Goal: Task Accomplishment & Management: Manage account settings

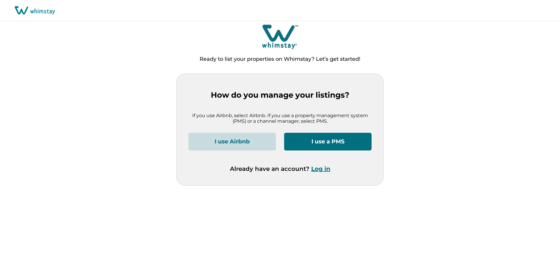
click at [322, 169] on button "Log in" at bounding box center [320, 168] width 19 height 7
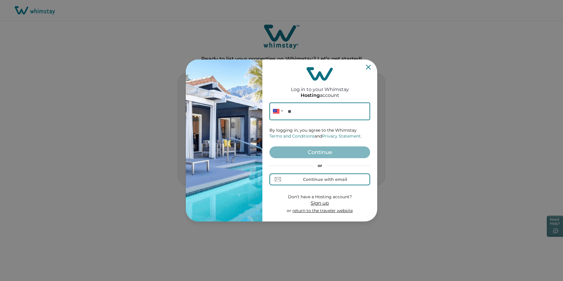
click at [305, 109] on input "**" at bounding box center [320, 112] width 101 height 18
type input "**"
drag, startPoint x: 302, startPoint y: 182, endPoint x: 300, endPoint y: 175, distance: 7.3
click at [302, 183] on button "Continue with email" at bounding box center [320, 180] width 101 height 12
click at [296, 112] on input at bounding box center [320, 112] width 101 height 18
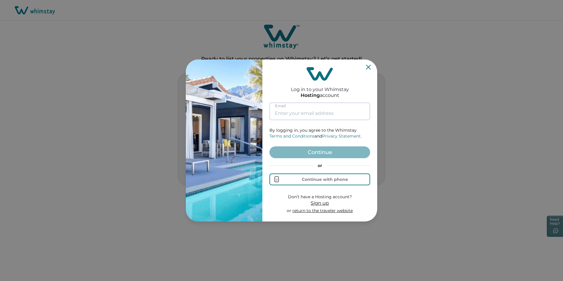
type input "[EMAIL_ADDRESS][DOMAIN_NAME]"
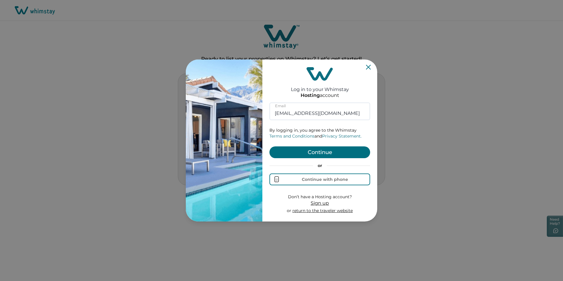
click at [301, 150] on button "Continue" at bounding box center [320, 152] width 101 height 12
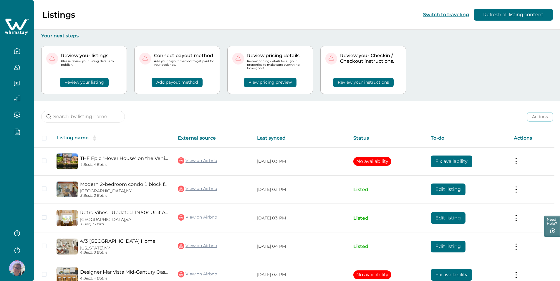
click at [20, 131] on icon "button" at bounding box center [19, 130] width 2 height 2
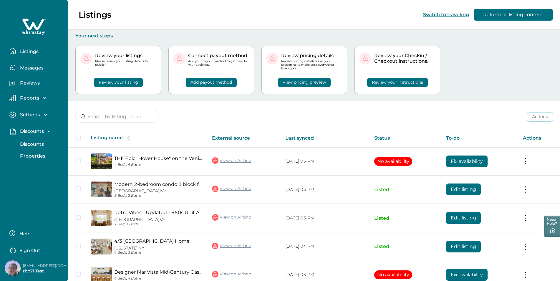
click at [33, 145] on p "Discounts" at bounding box center [31, 144] width 26 height 6
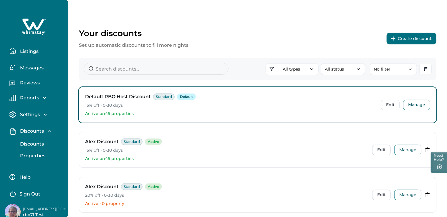
click at [406, 41] on button "Create discount" at bounding box center [412, 39] width 50 height 12
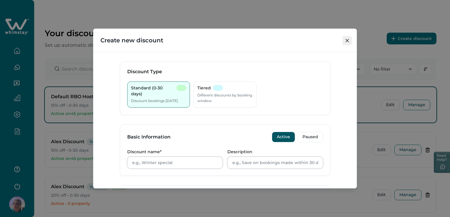
click at [347, 42] on icon "Close" at bounding box center [348, 41] width 4 height 4
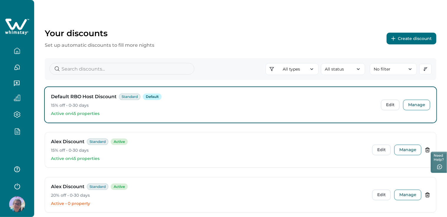
click at [187, 44] on div "Your discounts Set up automatic discounts to fill more nights Create discount" at bounding box center [241, 38] width 392 height 21
click at [144, 45] on p "Set up automatic discounts to fill more nights" at bounding box center [100, 45] width 110 height 7
click at [195, 29] on div "Your discounts Set up automatic discounts to fill more nights Create discount" at bounding box center [241, 38] width 392 height 21
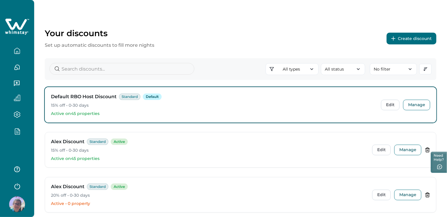
click at [13, 187] on icon "button" at bounding box center [17, 186] width 9 height 9
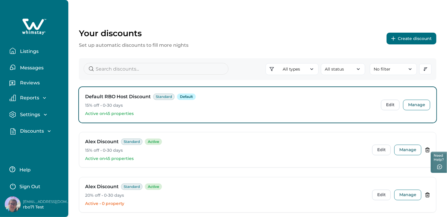
click at [39, 184] on p "Sign Out" at bounding box center [29, 187] width 21 height 6
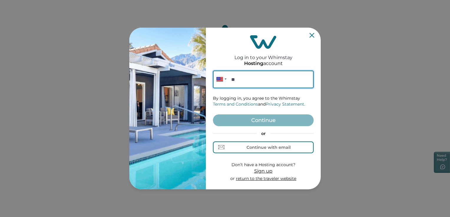
paste input "**********"
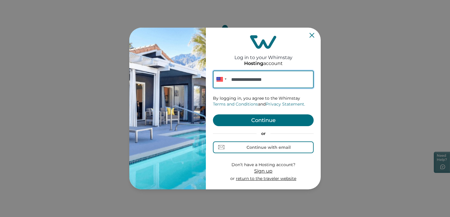
type input "**********"
click at [259, 121] on button "Continue" at bounding box center [263, 121] width 101 height 12
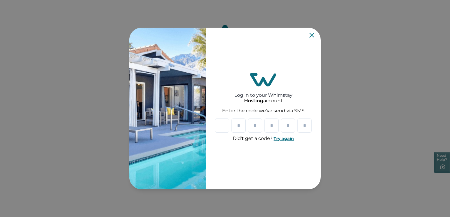
type input "*"
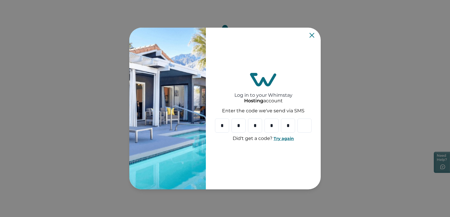
type input "*"
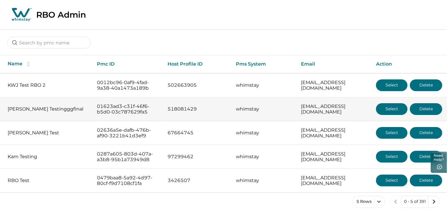
scroll to position [12, 0]
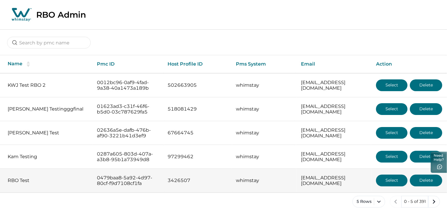
click at [26, 178] on p "RBO Test" at bounding box center [48, 181] width 80 height 6
click at [103, 175] on p "0479baa8-5a92-4d97-80cf-f9d7108cf1fa" at bounding box center [127, 180] width 61 height 11
click at [394, 177] on button "Select" at bounding box center [392, 181] width 32 height 12
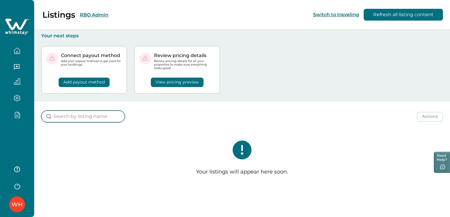
click at [74, 118] on input at bounding box center [83, 117] width 84 height 12
type input "rbo71"
click at [123, 117] on icon "clear input" at bounding box center [126, 116] width 7 height 7
click at [18, 115] on icon "button" at bounding box center [17, 115] width 6 height 7
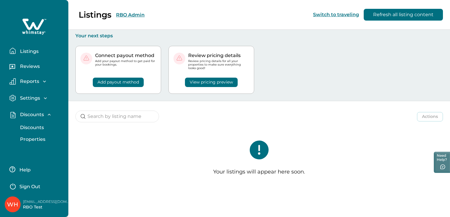
click at [27, 127] on p "Discounts" at bounding box center [31, 128] width 26 height 6
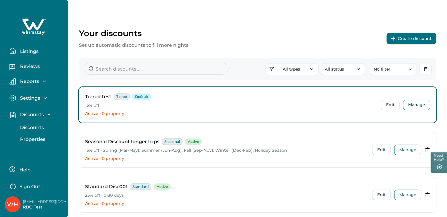
click at [414, 37] on button "Create discount" at bounding box center [412, 39] width 50 height 12
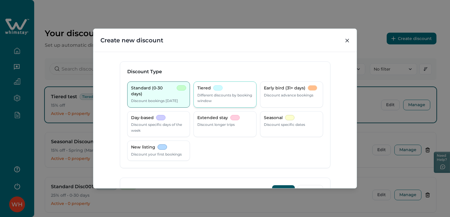
scroll to position [29, 0]
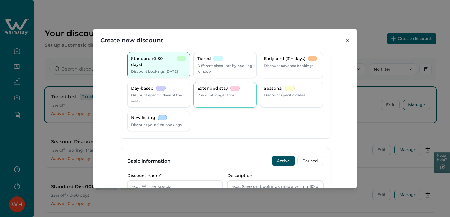
click at [241, 90] on div "Extended stay Discount longer trips" at bounding box center [224, 92] width 55 height 13
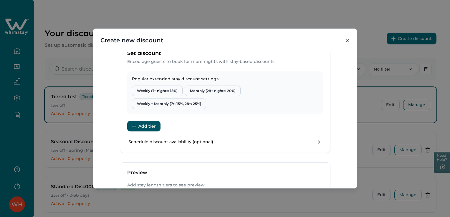
scroll to position [206, 0]
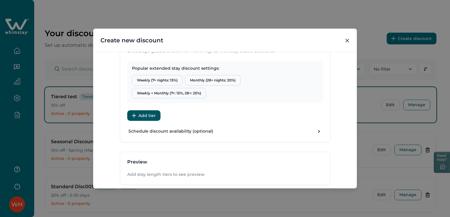
click at [133, 114] on icon "button" at bounding box center [134, 116] width 4 height 4
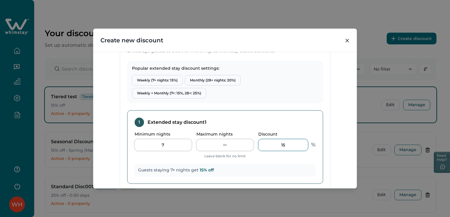
click at [287, 150] on input "15" at bounding box center [283, 145] width 50 height 12
click at [288, 145] on input "100" at bounding box center [283, 145] width 50 height 12
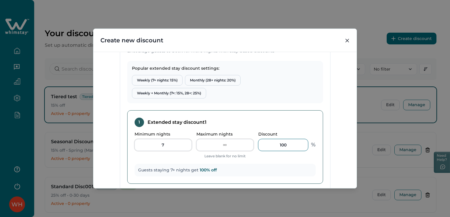
click at [288, 145] on input "100" at bounding box center [283, 145] width 50 height 12
click at [298, 121] on div "1 Extended stay discount 1" at bounding box center [225, 122] width 181 height 9
click at [291, 148] on input "2" at bounding box center [283, 145] width 50 height 12
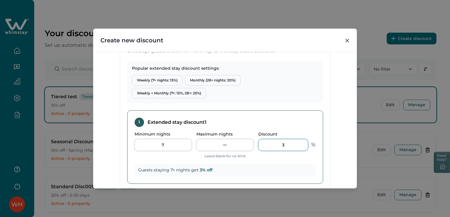
click at [291, 143] on input "3" at bounding box center [283, 145] width 50 height 12
type input "5"
click at [338, 114] on div "Discount Type Standard (0-30 days) Discount bookings [DATE] Tiered Different di…" at bounding box center [224, 120] width 263 height 137
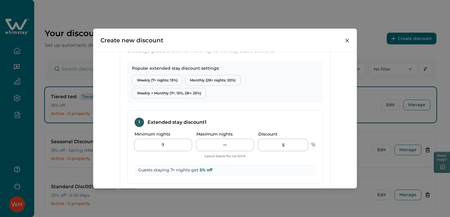
scroll to position [265, 0]
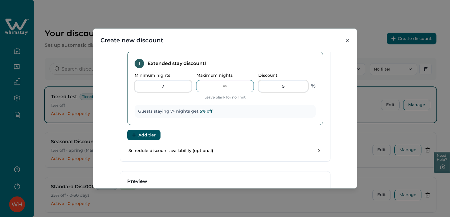
click at [207, 85] on input "Maximum nights" at bounding box center [225, 86] width 57 height 12
type input "2"
type input "30"
click at [144, 135] on button "Add tier" at bounding box center [143, 135] width 33 height 11
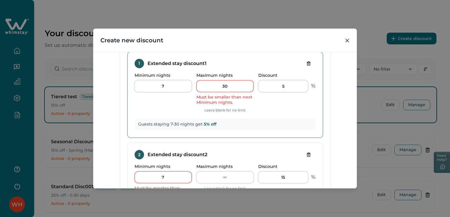
scroll to position [236, 0]
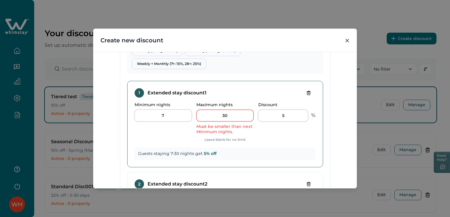
click at [305, 88] on button "Delete tier" at bounding box center [309, 92] width 14 height 9
type input "15"
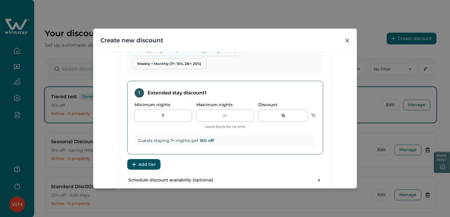
click at [227, 107] on div "Maximum nights" at bounding box center [225, 112] width 57 height 19
click at [230, 118] on input "Maximum nights" at bounding box center [225, 116] width 57 height 12
type input "30"
click at [273, 116] on input "15" at bounding box center [283, 116] width 50 height 12
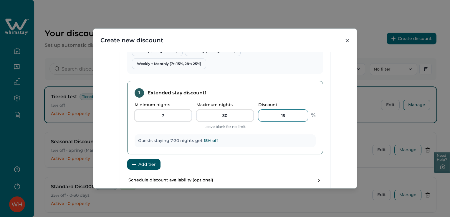
click at [273, 116] on input "15" at bounding box center [283, 116] width 50 height 12
type input "3"
click at [284, 133] on div "1 Extended stay discount 1 Minimum nights 7 Maximum nights 30 Leave blank for n…" at bounding box center [225, 118] width 196 height 74
click at [133, 161] on button "Add tier" at bounding box center [143, 164] width 33 height 11
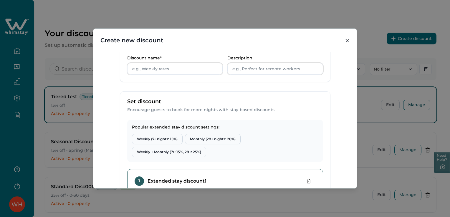
scroll to position [0, 0]
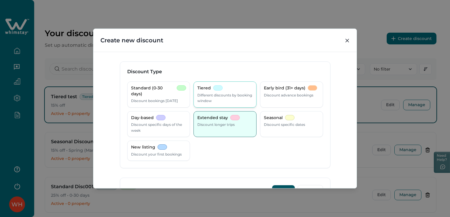
click at [222, 93] on p "Different discounts by booking window" at bounding box center [224, 98] width 55 height 11
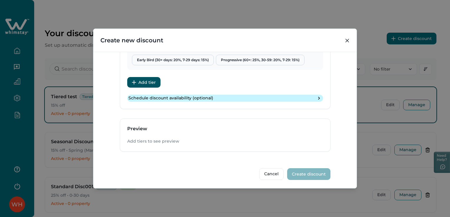
scroll to position [210, 0]
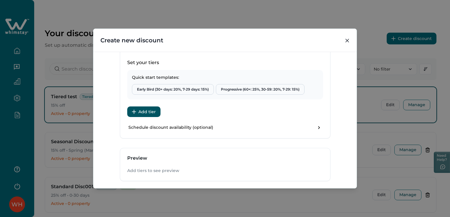
click at [127, 105] on div "Set your tiers Quick start templates: Early Bird (30+ days: 20%, 7-29 days: 15%…" at bounding box center [225, 99] width 210 height 79
click at [137, 109] on button "Add tier" at bounding box center [143, 112] width 33 height 11
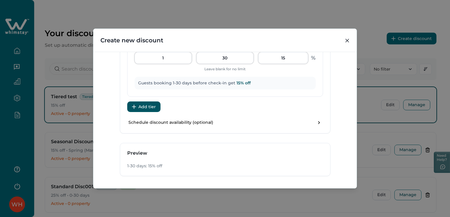
scroll to position [240, 0]
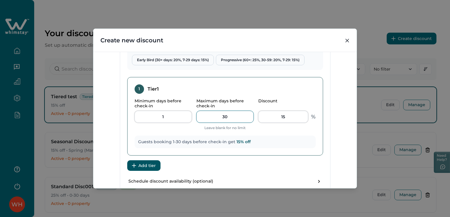
click at [226, 116] on input "30" at bounding box center [225, 117] width 57 height 12
type input "21"
click at [175, 133] on div "1 Tier 1 Minimum days before check-in 1 Maximum days before check-in 21 Leave b…" at bounding box center [225, 116] width 196 height 79
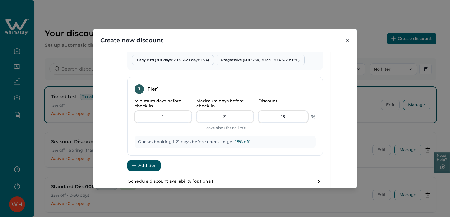
click at [142, 163] on button "Add tier" at bounding box center [143, 166] width 33 height 11
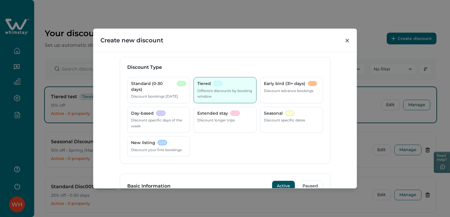
scroll to position [0, 0]
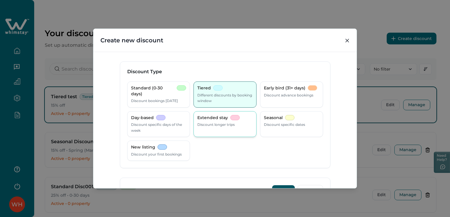
click at [210, 123] on p "Discount longer trips" at bounding box center [215, 125] width 37 height 6
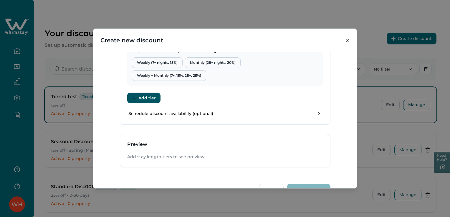
scroll to position [240, 0]
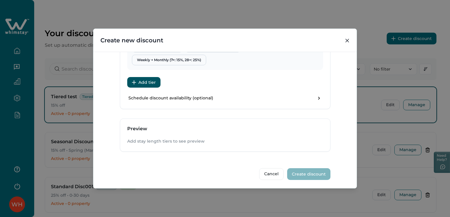
click at [154, 82] on button "Add tier" at bounding box center [143, 82] width 33 height 11
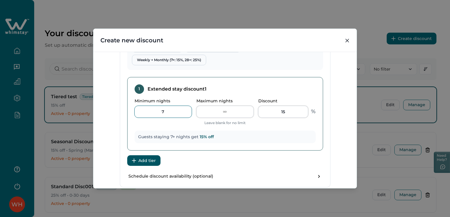
click at [166, 112] on input "7" at bounding box center [163, 112] width 57 height 12
type input "1"
click at [221, 112] on input "Maximum nights" at bounding box center [225, 112] width 57 height 12
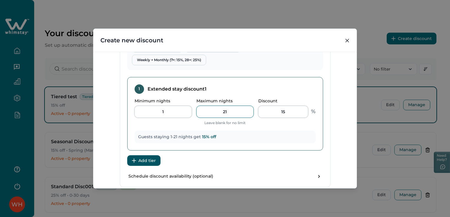
type input "21"
click at [286, 111] on input "15" at bounding box center [283, 112] width 50 height 12
type input "2"
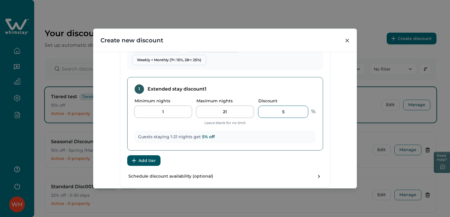
type input "5"
click at [321, 104] on div "1 Extended stay discount 1 Minimum nights 1 Maximum nights 21 Leave blank for n…" at bounding box center [225, 114] width 196 height 74
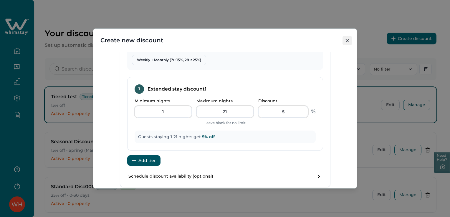
click at [349, 43] on button "Close" at bounding box center [347, 40] width 9 height 9
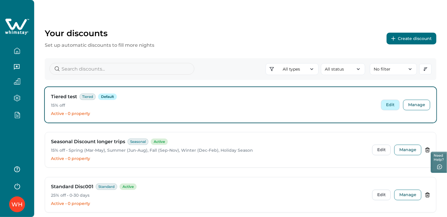
click at [390, 105] on button "Edit" at bounding box center [390, 105] width 19 height 11
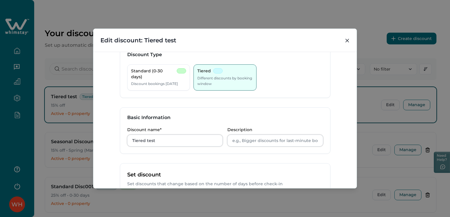
scroll to position [0, 0]
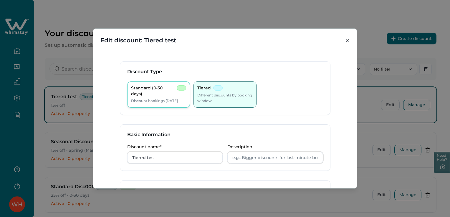
click at [158, 89] on p "Standard (0-30 days)" at bounding box center [153, 90] width 44 height 11
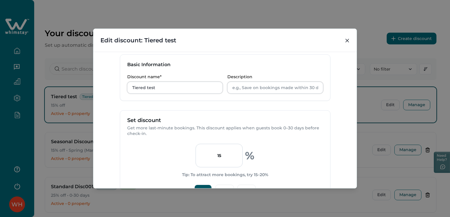
scroll to position [147, 0]
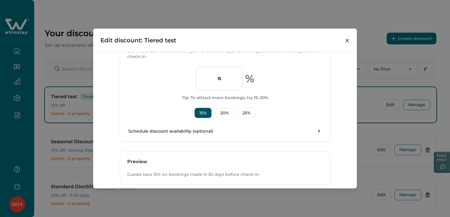
click at [220, 74] on input "15" at bounding box center [219, 79] width 47 height 24
type input "1"
type input "10"
click at [178, 92] on div "10 % Tip: To attract more bookings, try 15–20% 15 % 20 % 25 %" at bounding box center [225, 93] width 196 height 52
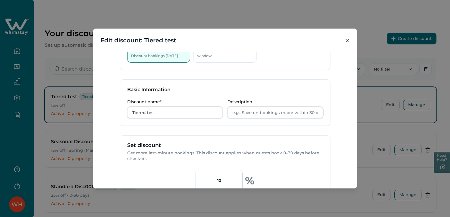
scroll to position [0, 0]
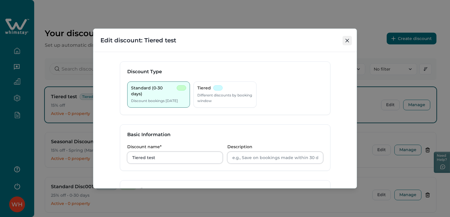
click at [351, 41] on button "Close" at bounding box center [347, 40] width 9 height 9
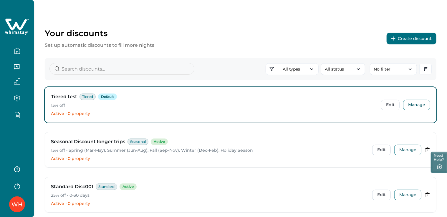
click at [397, 36] on button "Create discount" at bounding box center [412, 39] width 50 height 12
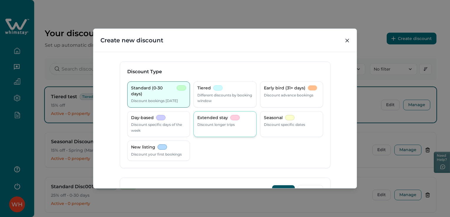
click at [202, 124] on p "Discount longer trips" at bounding box center [215, 125] width 37 height 6
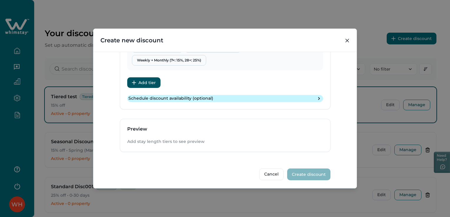
scroll to position [240, 0]
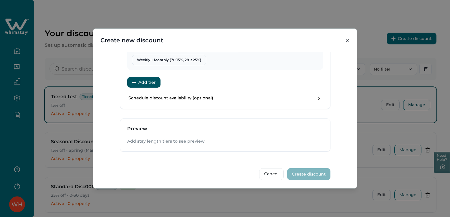
click at [147, 84] on button "Add tier" at bounding box center [143, 82] width 33 height 11
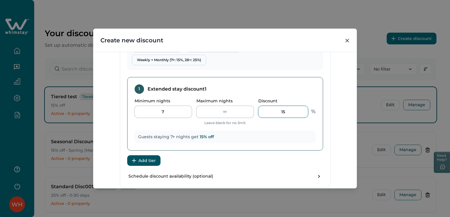
click at [282, 109] on input "15" at bounding box center [283, 112] width 50 height 12
type input "5"
click at [231, 110] on input "Maximum nights" at bounding box center [225, 112] width 57 height 12
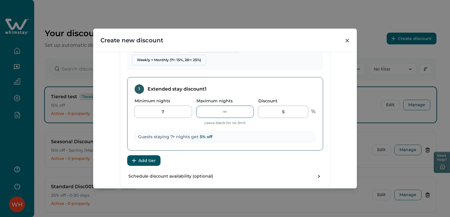
click at [231, 110] on input "Maximum nights" at bounding box center [225, 112] width 57 height 12
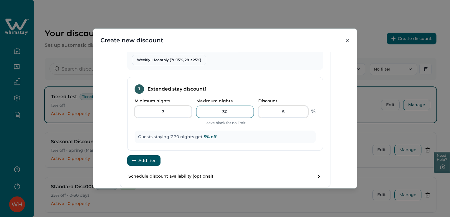
type input "30"
click at [136, 162] on button "Add tier" at bounding box center [143, 161] width 33 height 11
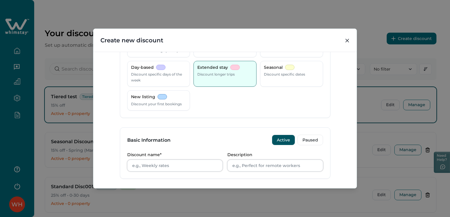
scroll to position [0, 0]
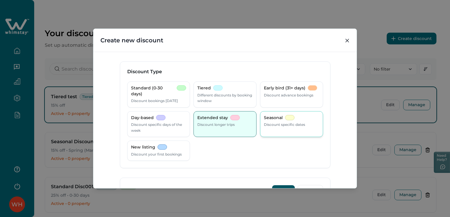
click at [279, 120] on p "Seasonal" at bounding box center [273, 118] width 19 height 6
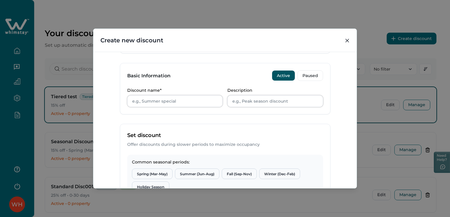
scroll to position [29, 0]
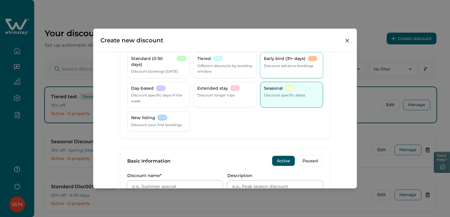
click at [297, 69] on div "Early bird (31+ days) Discount advance bookings" at bounding box center [291, 65] width 63 height 26
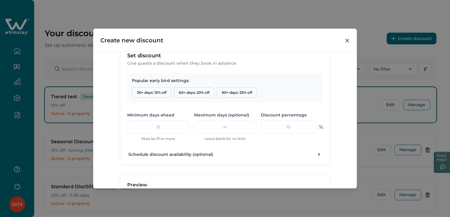
scroll to position [206, 0]
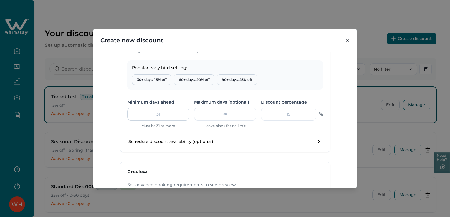
click at [173, 114] on input "number" at bounding box center [158, 114] width 62 height 13
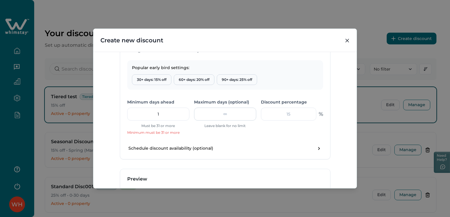
type input "1"
click at [230, 113] on input "number" at bounding box center [225, 114] width 62 height 13
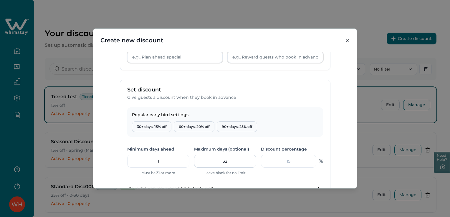
scroll to position [161, 0]
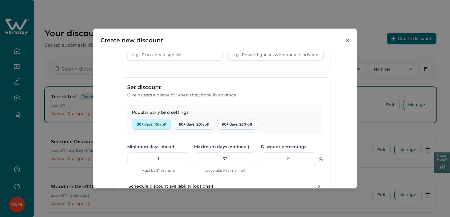
type input "32"
click at [161, 126] on button "30+ days: 15% off" at bounding box center [151, 124] width 39 height 11
type input "31"
type input "15"
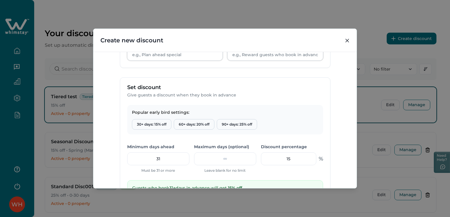
scroll to position [0, 0]
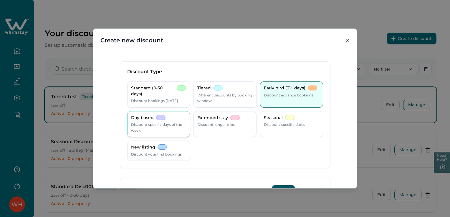
click at [151, 124] on p "Discount specific days of the week" at bounding box center [158, 127] width 55 height 11
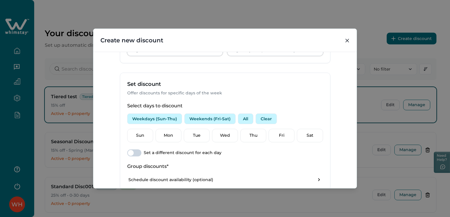
scroll to position [88, 0]
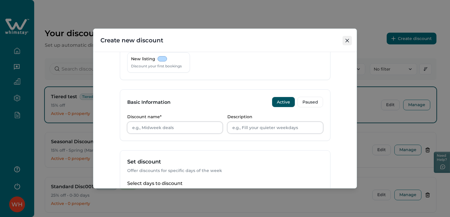
click at [347, 40] on icon "Close" at bounding box center [348, 41] width 4 height 4
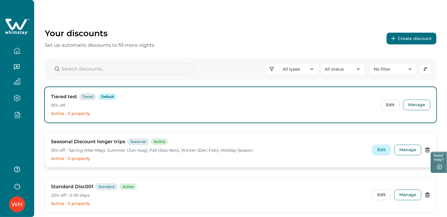
click at [383, 149] on button "Edit" at bounding box center [381, 150] width 19 height 11
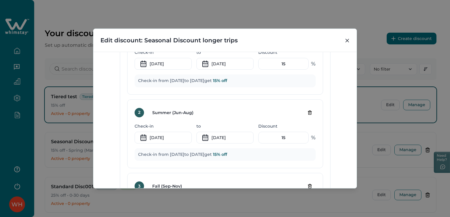
scroll to position [295, 0]
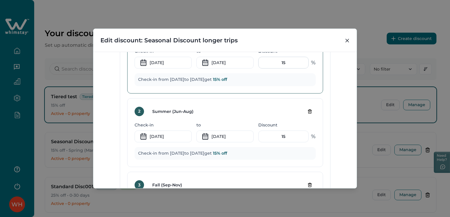
click at [288, 65] on input "15" at bounding box center [283, 63] width 50 height 12
type input "5"
click at [291, 135] on input "15" at bounding box center [283, 137] width 50 height 12
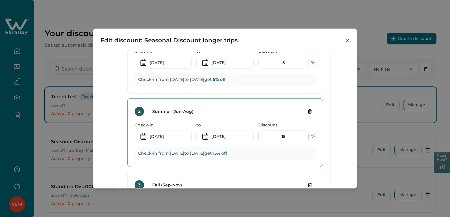
click at [291, 135] on input "15" at bounding box center [283, 137] width 50 height 12
type input "10"
click at [333, 131] on div "Discount Type Standard (0-30 days) Discount bookings [DATE] Tiered Different di…" at bounding box center [224, 120] width 263 height 137
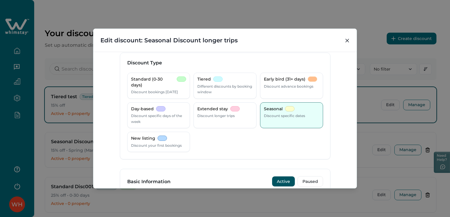
scroll to position [0, 0]
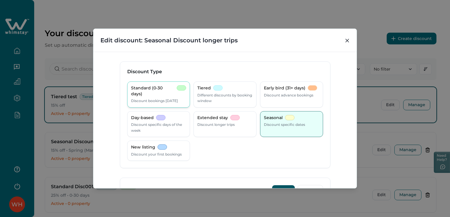
click at [163, 90] on p "Standard (0-30 days)" at bounding box center [153, 90] width 44 height 11
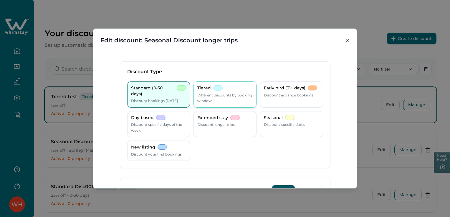
scroll to position [206, 0]
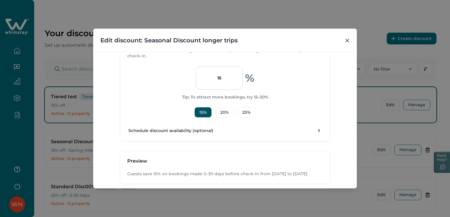
click at [225, 81] on input "15" at bounding box center [219, 78] width 47 height 24
click at [347, 41] on icon "Close" at bounding box center [348, 41] width 4 height 4
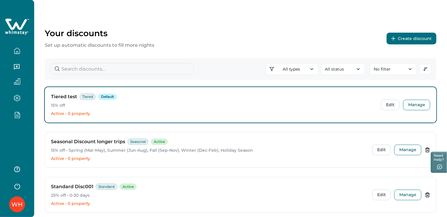
click at [422, 42] on button "Create discount" at bounding box center [412, 39] width 50 height 12
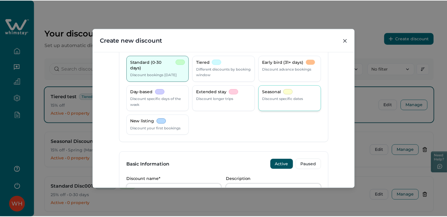
scroll to position [59, 0]
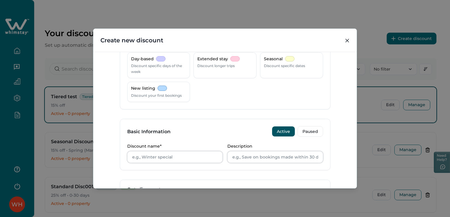
click at [342, 43] on header "Create new discount" at bounding box center [224, 40] width 263 height 23
click at [349, 37] on button "Close" at bounding box center [347, 40] width 9 height 9
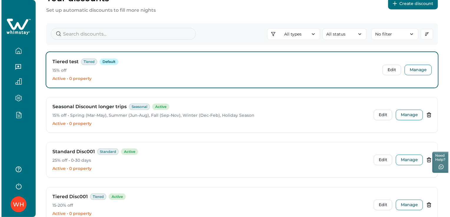
scroll to position [79, 0]
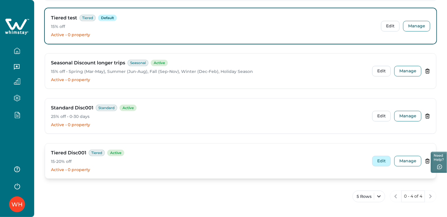
click at [382, 161] on button "Edit" at bounding box center [381, 161] width 19 height 11
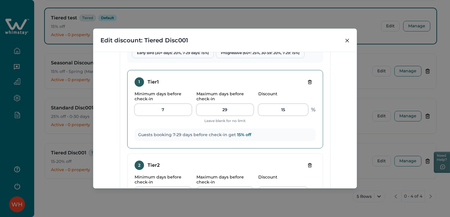
scroll to position [236, 0]
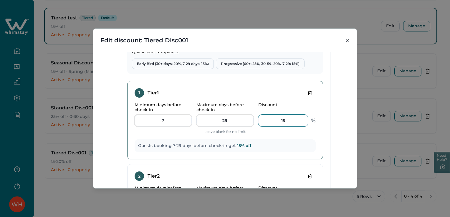
click at [270, 118] on input "15" at bounding box center [283, 121] width 50 height 12
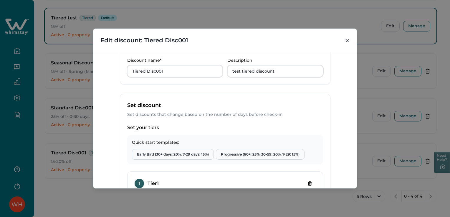
scroll to position [29, 0]
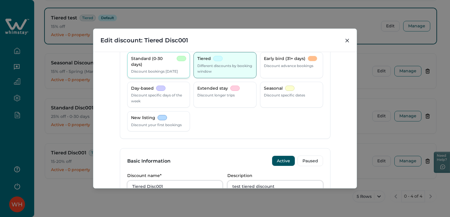
click at [155, 69] on p "Discount bookings [DATE]" at bounding box center [154, 72] width 47 height 6
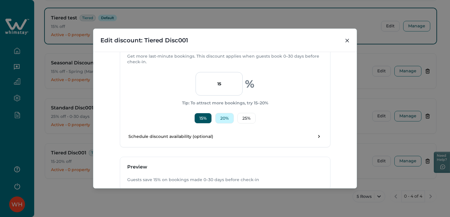
scroll to position [177, 0]
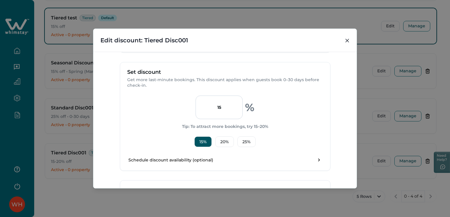
click at [220, 103] on input "15" at bounding box center [219, 108] width 47 height 24
type input "5"
click at [288, 110] on div "5 % Tip: To attract more bookings, try 15–20% 15 % 20 % 25 %" at bounding box center [225, 122] width 196 height 52
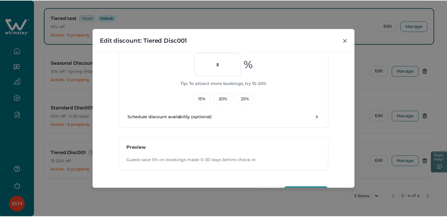
scroll to position [239, 0]
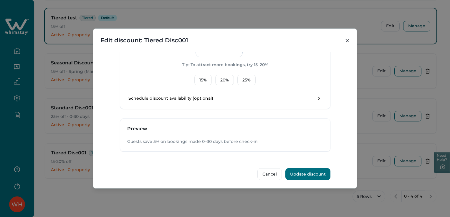
click at [313, 169] on button "Update discount" at bounding box center [308, 175] width 45 height 12
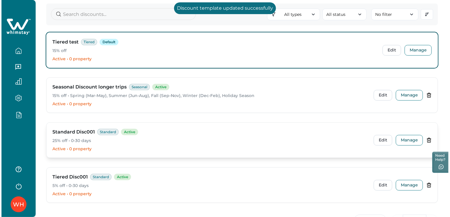
scroll to position [79, 0]
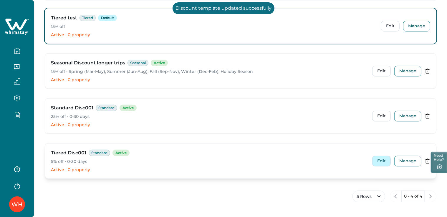
click at [385, 161] on button "Edit" at bounding box center [381, 161] width 19 height 11
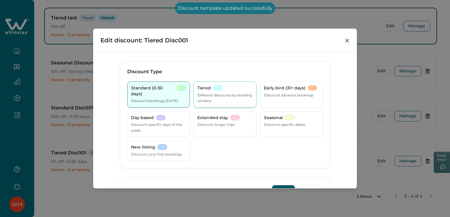
click at [225, 87] on div "Tiered Different discounts by booking window" at bounding box center [224, 94] width 55 height 19
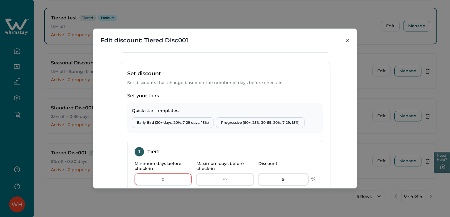
scroll to position [236, 0]
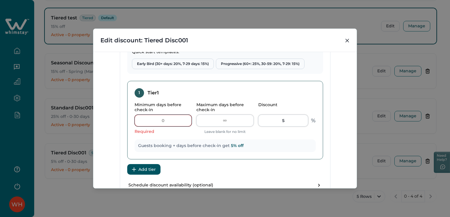
click at [169, 123] on input "Minimum days before check-in" at bounding box center [163, 121] width 57 height 12
type input "1"
click at [221, 115] on input "Maximum days before check-in" at bounding box center [225, 121] width 57 height 12
type input "2"
click at [278, 121] on input "5" at bounding box center [283, 121] width 50 height 12
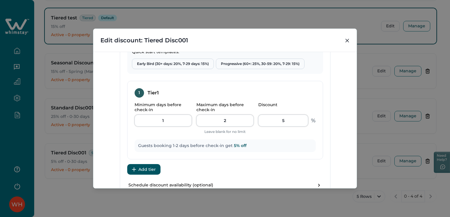
click at [328, 140] on div "Set your tiers Quick start templates: Early Bird (30+ days: 20%, 7-29 days: 15%…" at bounding box center [225, 115] width 210 height 162
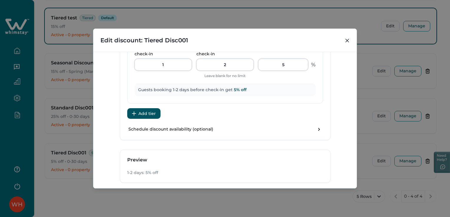
scroll to position [323, 0]
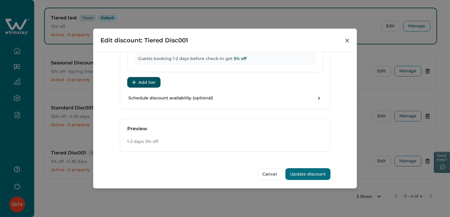
click at [318, 171] on button "Update discount" at bounding box center [308, 175] width 45 height 12
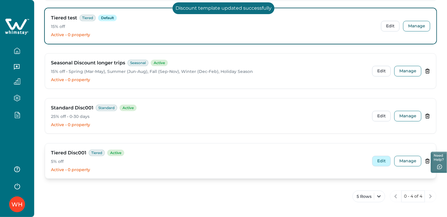
click at [382, 160] on button "Edit" at bounding box center [381, 161] width 19 height 11
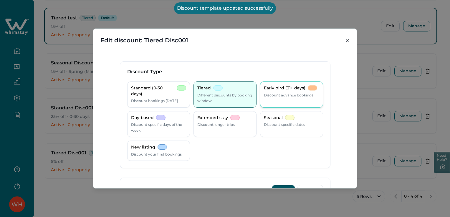
click at [265, 84] on div "Early bird (31+ days) Discount advance bookings" at bounding box center [291, 95] width 63 height 26
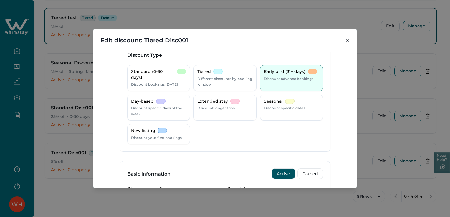
scroll to position [0, 0]
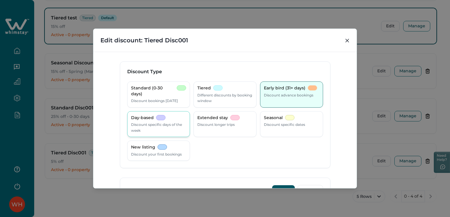
click at [144, 126] on p "Discount specific days of the week" at bounding box center [158, 127] width 55 height 11
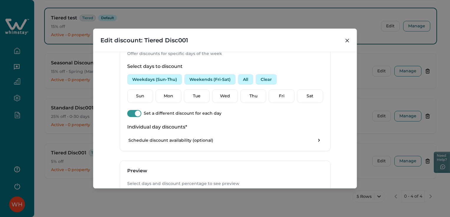
scroll to position [236, 0]
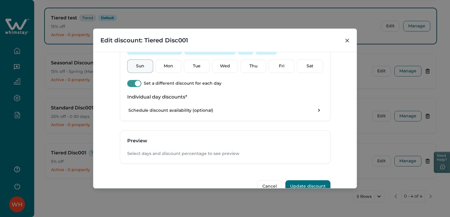
click at [139, 67] on p "Sun" at bounding box center [140, 66] width 18 height 6
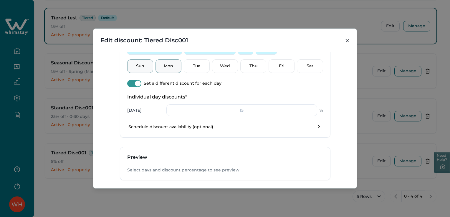
click at [165, 65] on p "Mon" at bounding box center [168, 66] width 18 height 6
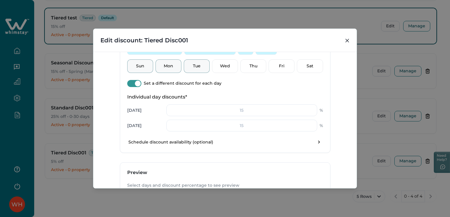
click at [202, 65] on p "Tue" at bounding box center [197, 66] width 18 height 6
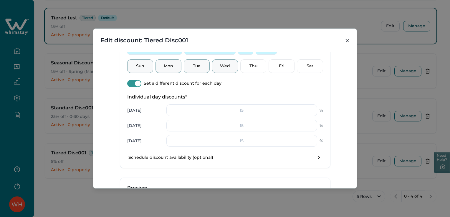
click at [225, 65] on p "Wed" at bounding box center [225, 66] width 18 height 6
click at [242, 63] on div "Thu" at bounding box center [253, 67] width 26 height 14
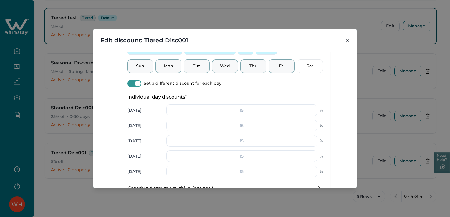
click at [277, 64] on p "Fri" at bounding box center [282, 66] width 18 height 6
drag, startPoint x: 303, startPoint y: 62, endPoint x: 301, endPoint y: 68, distance: 6.5
click at [303, 62] on div "Sat" at bounding box center [310, 67] width 26 height 14
click at [260, 112] on input "number" at bounding box center [241, 111] width 151 height 12
type input "5"
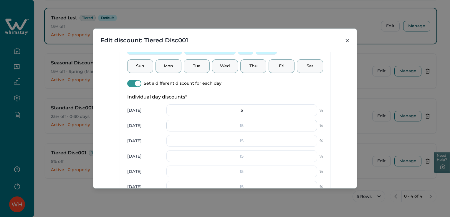
click at [255, 122] on input "number" at bounding box center [241, 126] width 151 height 12
type input "5"
click at [247, 142] on input "number" at bounding box center [241, 141] width 151 height 12
type input "5"
click at [243, 154] on input "number" at bounding box center [241, 157] width 151 height 12
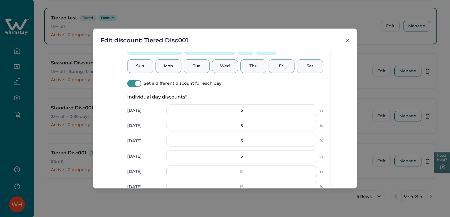
type input "5"
click at [241, 174] on input "number" at bounding box center [241, 172] width 151 height 12
type input "5"
click at [243, 183] on input "number" at bounding box center [241, 187] width 151 height 12
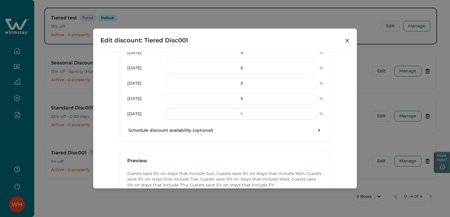
type input "5"
click at [241, 110] on input "number" at bounding box center [241, 114] width 151 height 12
type input "5"
click at [250, 137] on div "Select days to discount Weekdays (Sun-Thu) Weekends (Fri-Sat) All Clear Sun Mon…" at bounding box center [225, 43] width 210 height 196
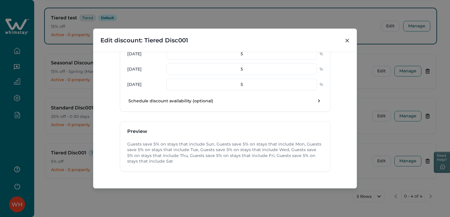
scroll to position [374, 0]
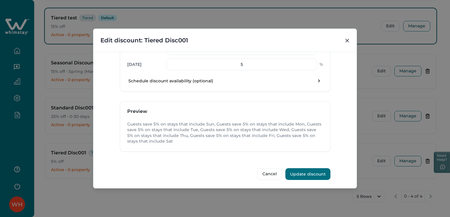
click at [306, 175] on button "Update discount" at bounding box center [308, 175] width 45 height 12
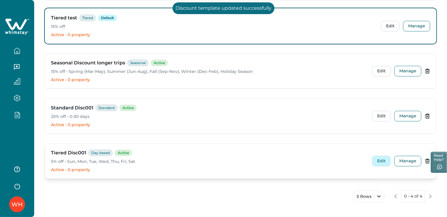
click at [384, 162] on button "Edit" at bounding box center [381, 161] width 19 height 11
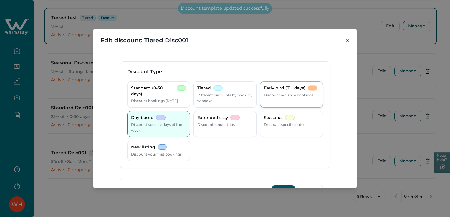
click at [277, 95] on p "Discount advance bookings" at bounding box center [289, 96] width 50 height 6
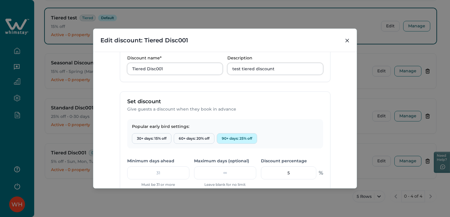
scroll to position [206, 0]
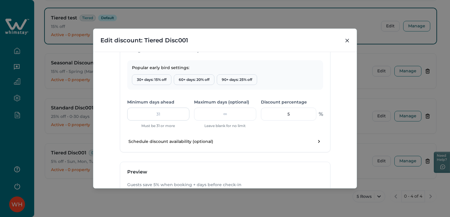
click at [159, 113] on input "number" at bounding box center [158, 114] width 62 height 13
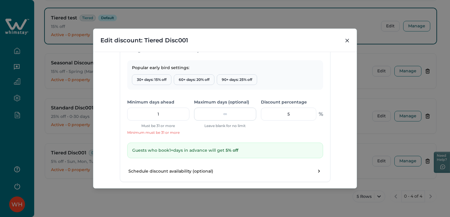
type input "1"
click at [205, 114] on input "number" at bounding box center [225, 114] width 62 height 13
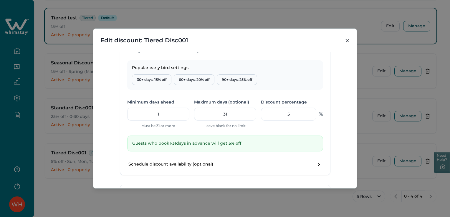
type input "31"
click at [229, 133] on div "Popular early bird settings: 30+ days: 15% off 60+ days: 20% off 90+ days: 25% …" at bounding box center [225, 117] width 210 height 115
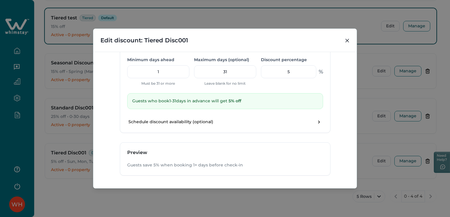
scroll to position [272, 0]
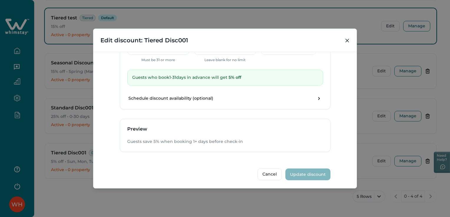
drag, startPoint x: 312, startPoint y: 183, endPoint x: 307, endPoint y: 174, distance: 10.3
click at [311, 182] on div "Discount Type Standard (0-30 days) Discount bookings [DATE] Tiered Different di…" at bounding box center [224, 120] width 263 height 137
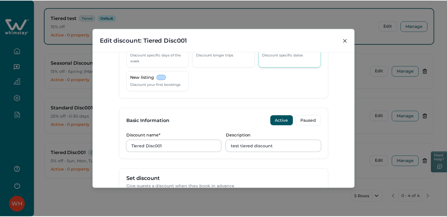
scroll to position [59, 0]
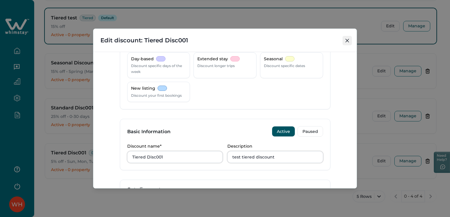
click at [347, 39] on icon "Close" at bounding box center [348, 41] width 4 height 4
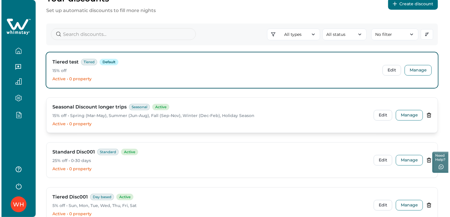
scroll to position [0, 0]
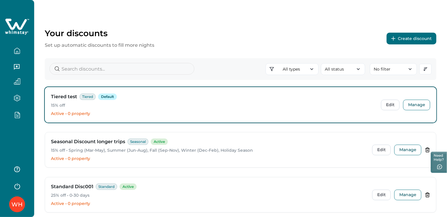
click at [410, 34] on button "Create discount" at bounding box center [412, 39] width 50 height 12
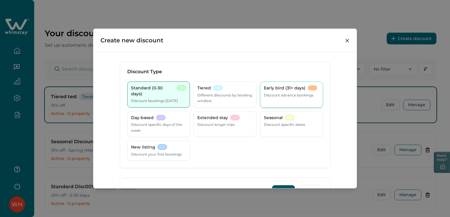
click at [268, 97] on p "Discount advance bookings" at bounding box center [289, 96] width 50 height 6
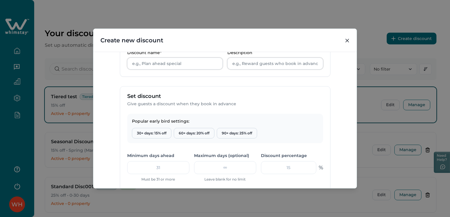
scroll to position [147, 0]
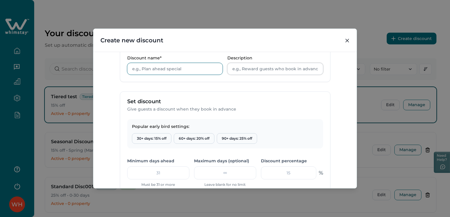
click at [160, 71] on input "Discount name*" at bounding box center [175, 69] width 96 height 12
type input "Test"
click at [244, 67] on input "Description" at bounding box center [275, 69] width 96 height 12
type input "Test"
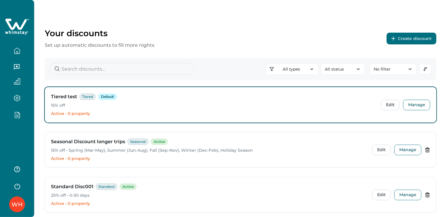
click at [397, 37] on button "Create discount" at bounding box center [412, 39] width 50 height 12
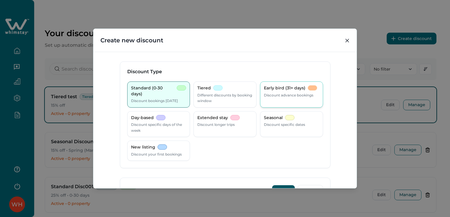
click at [288, 91] on div "Early bird (31+ days) Discount advance bookings" at bounding box center [291, 91] width 55 height 13
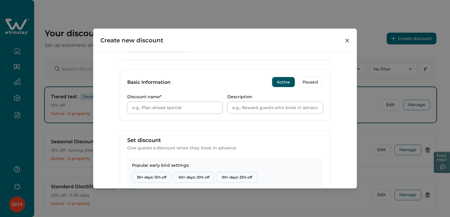
scroll to position [147, 0]
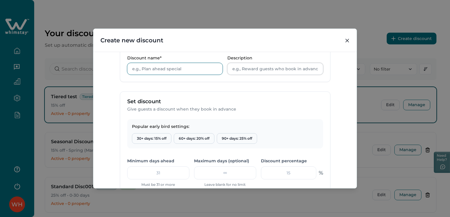
click at [159, 69] on input "Discount name*" at bounding box center [175, 69] width 96 height 12
type input "Teest"
click at [251, 70] on input "Description" at bounding box center [275, 69] width 96 height 12
type input "Test"
click at [224, 82] on form "Discount Type Standard (0-30 days) Discount bookings within 30 days Tiered Diff…" at bounding box center [225, 98] width 211 height 369
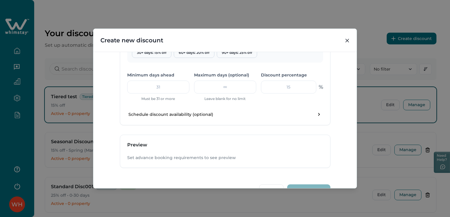
scroll to position [236, 0]
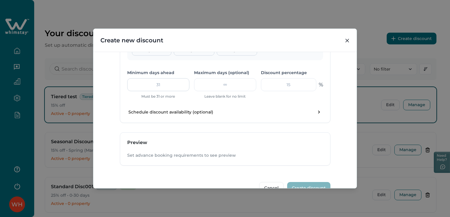
click at [153, 86] on input "number" at bounding box center [158, 84] width 62 height 13
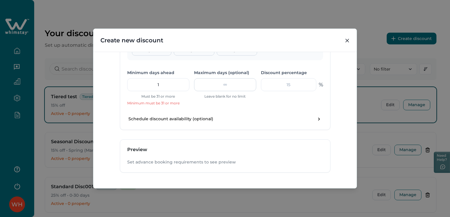
type input "1"
click at [221, 84] on input "number" at bounding box center [225, 84] width 62 height 13
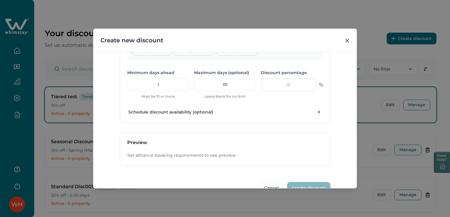
type input "111"
click at [270, 83] on input "number" at bounding box center [288, 84] width 55 height 13
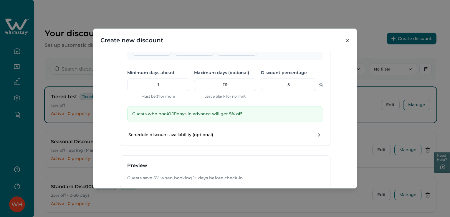
type input "5"
click at [268, 100] on div "Popular early bird settings: 30+ days: 15% off 60+ days: 20% off 90+ days: 25% …" at bounding box center [225, 88] width 210 height 115
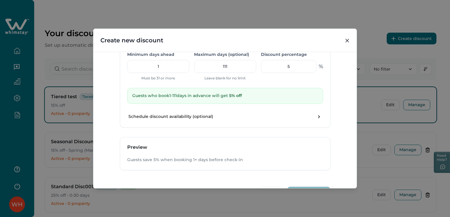
scroll to position [272, 0]
